Goal: Information Seeking & Learning: Learn about a topic

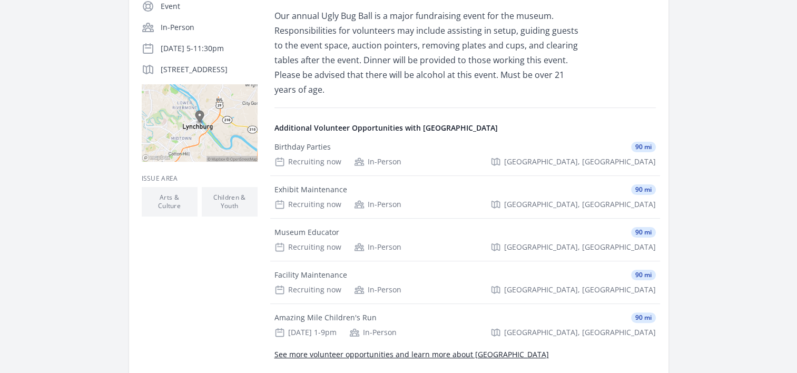
scroll to position [158, 0]
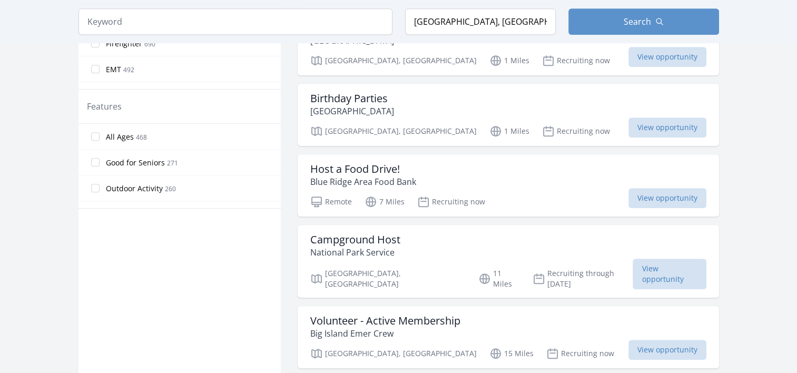
scroll to position [579, 0]
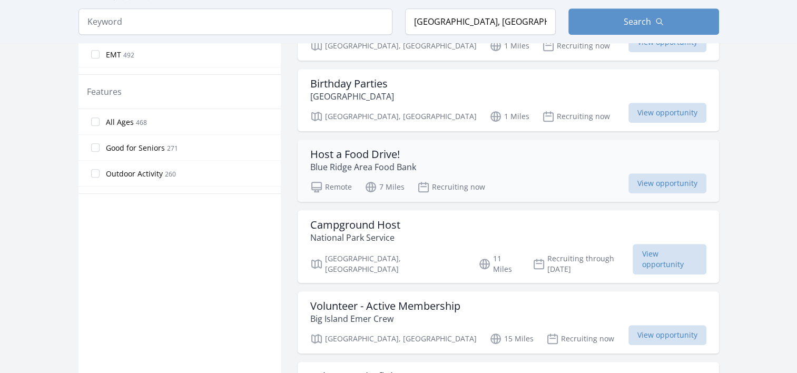
click at [343, 153] on h3 "Host a Food Drive!" at bounding box center [363, 154] width 106 height 13
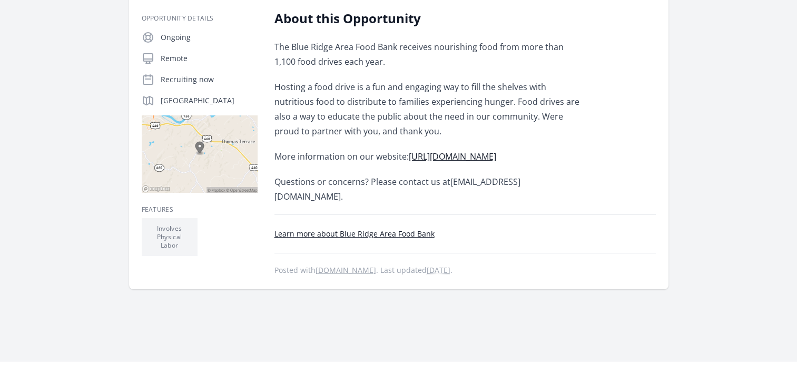
scroll to position [158, 0]
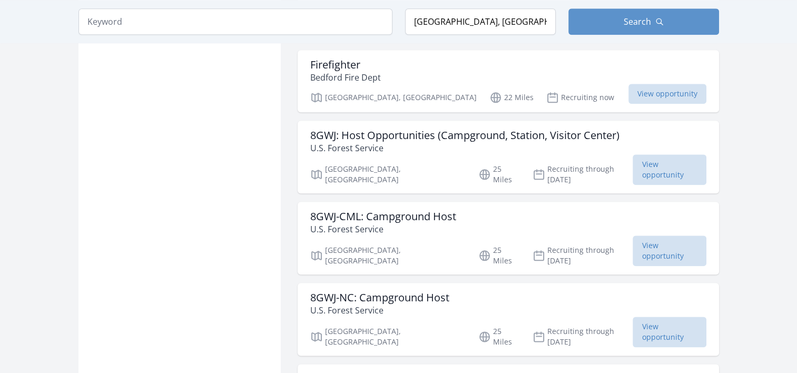
scroll to position [1264, 0]
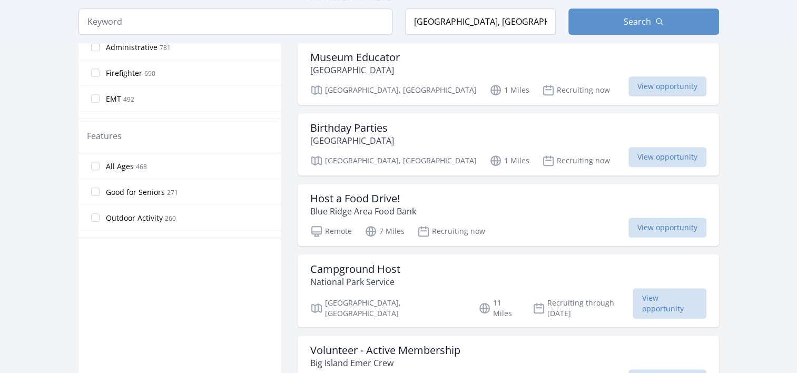
scroll to position [472, 0]
